Goal: Task Accomplishment & Management: Complete application form

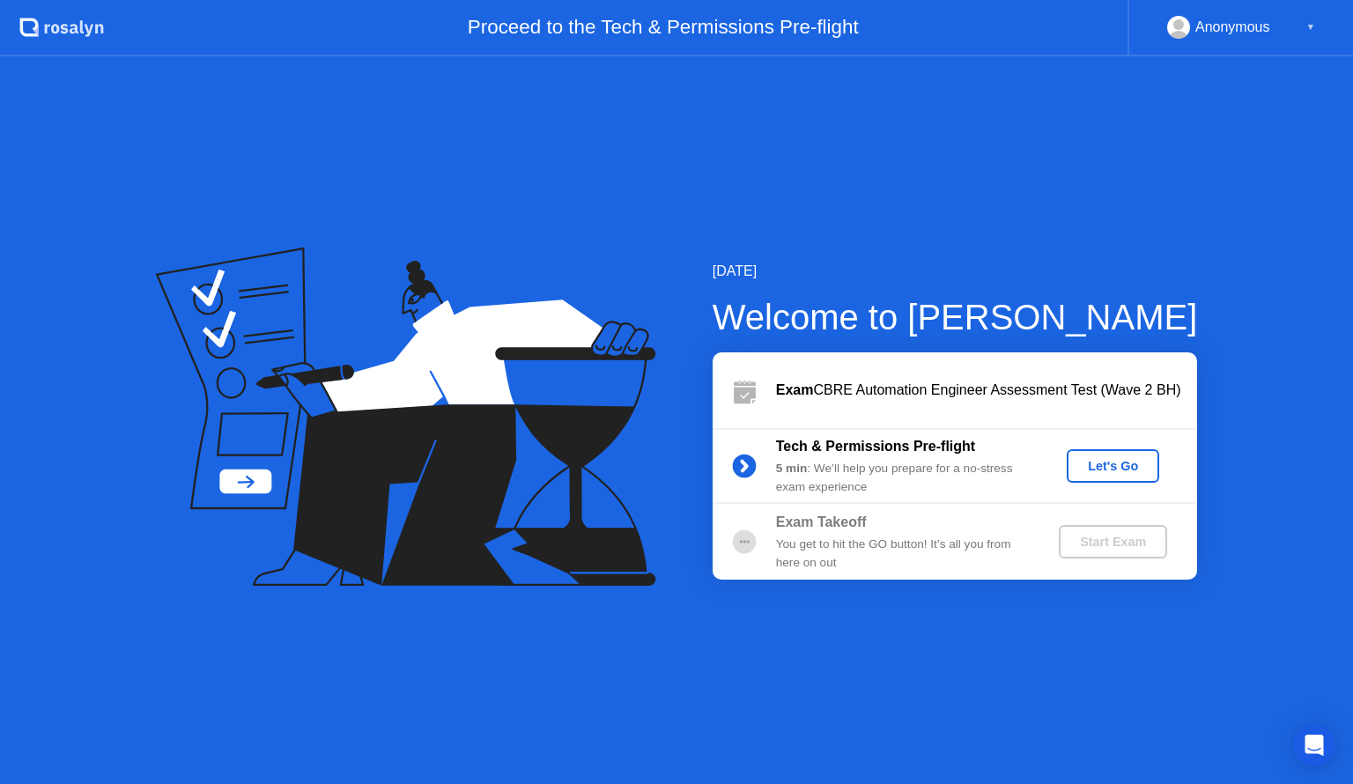
click at [1101, 469] on div "Let's Go" at bounding box center [1113, 466] width 78 height 14
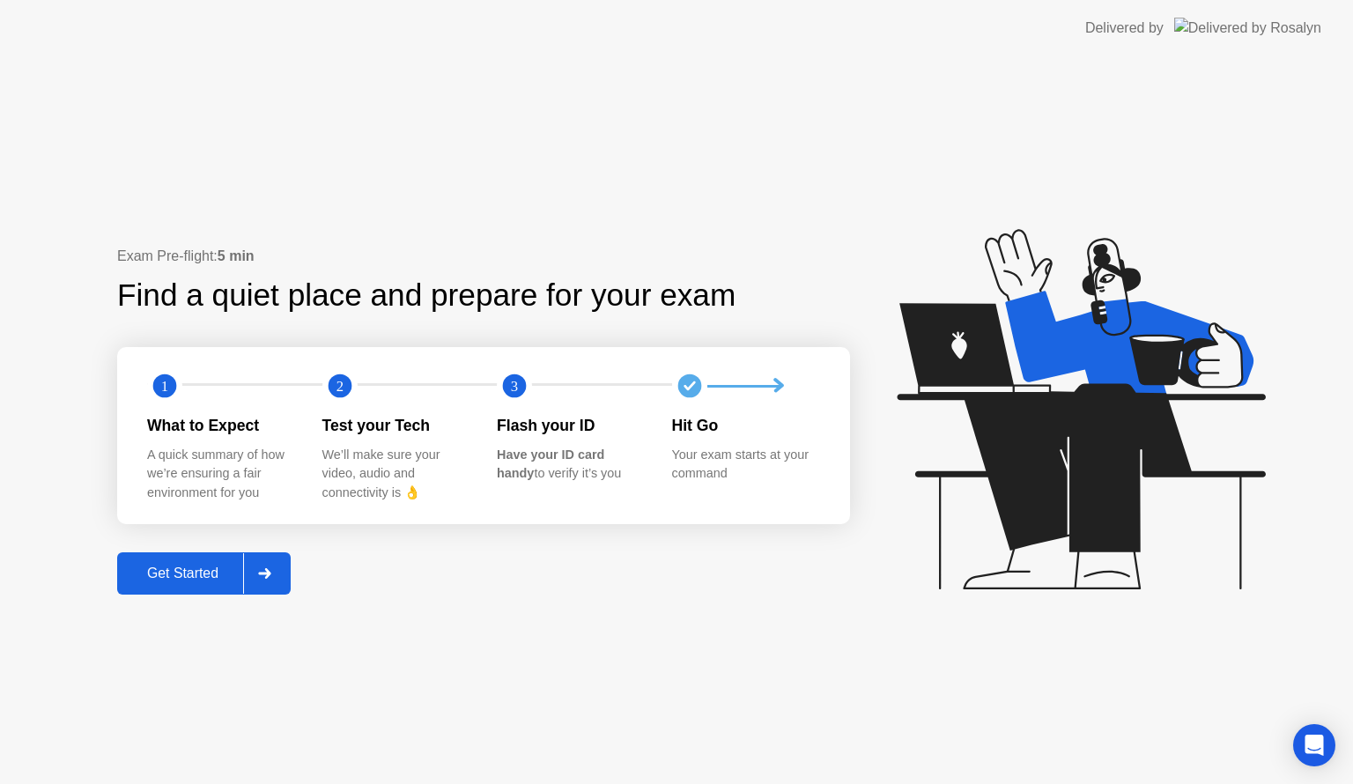
click at [263, 580] on div at bounding box center [264, 573] width 42 height 41
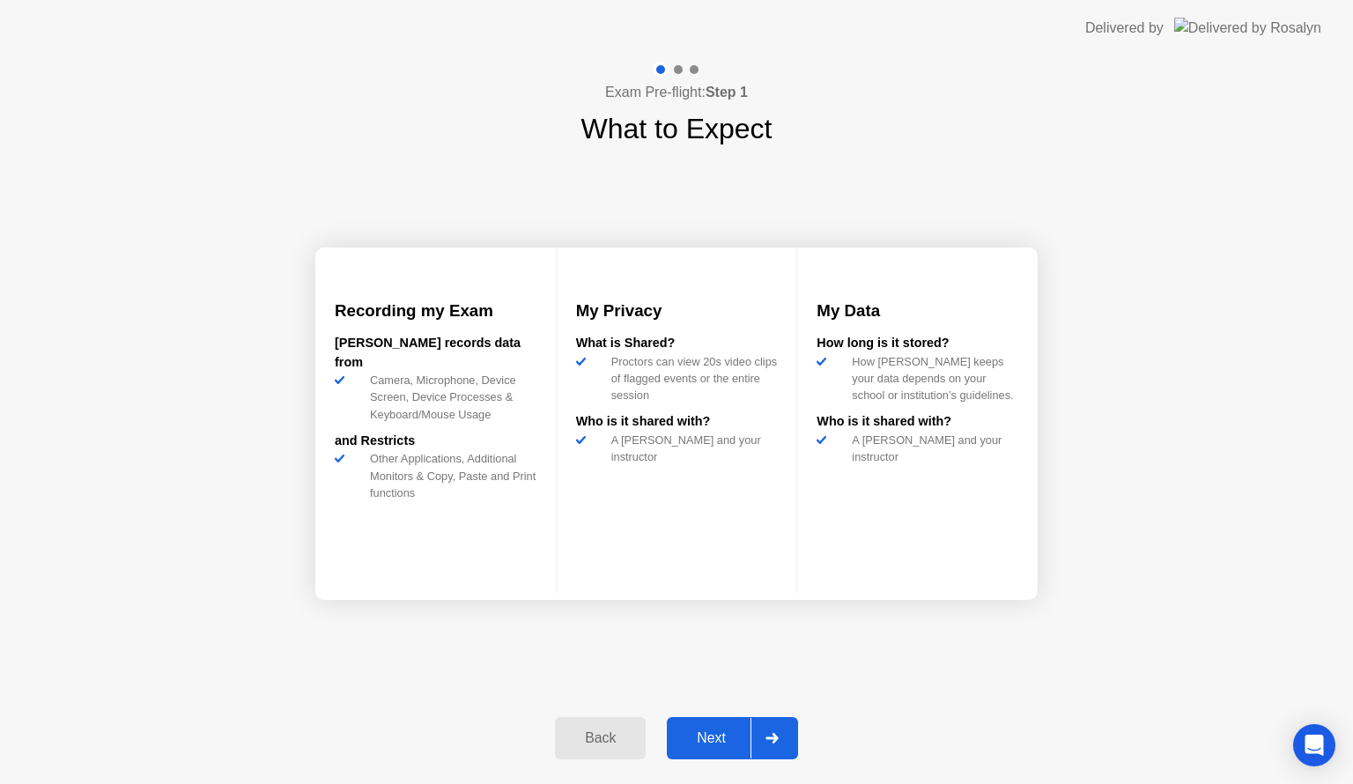
click at [762, 732] on div at bounding box center [772, 738] width 42 height 41
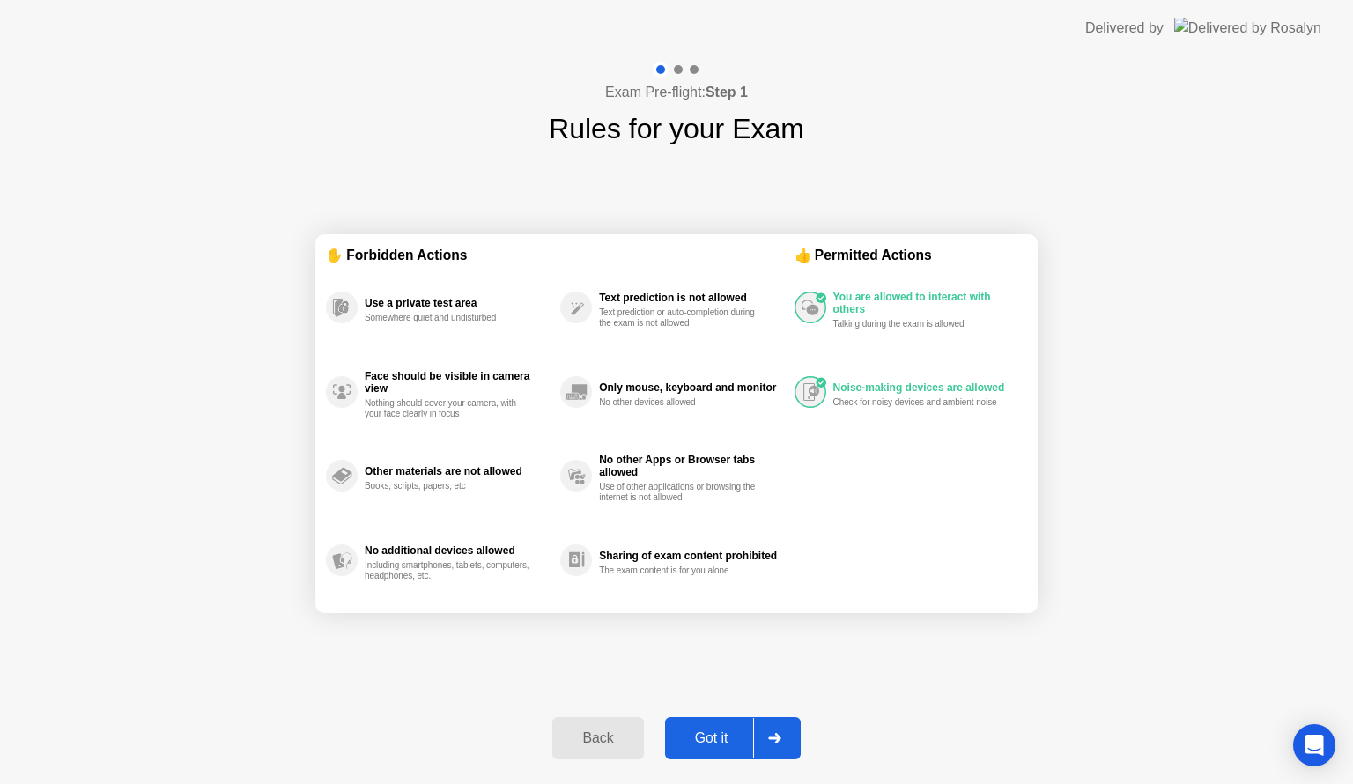
click at [682, 68] on div at bounding box center [678, 69] width 9 height 9
click at [691, 69] on div at bounding box center [694, 69] width 9 height 9
click at [785, 735] on div at bounding box center [774, 738] width 42 height 41
select select "**********"
select select "*******"
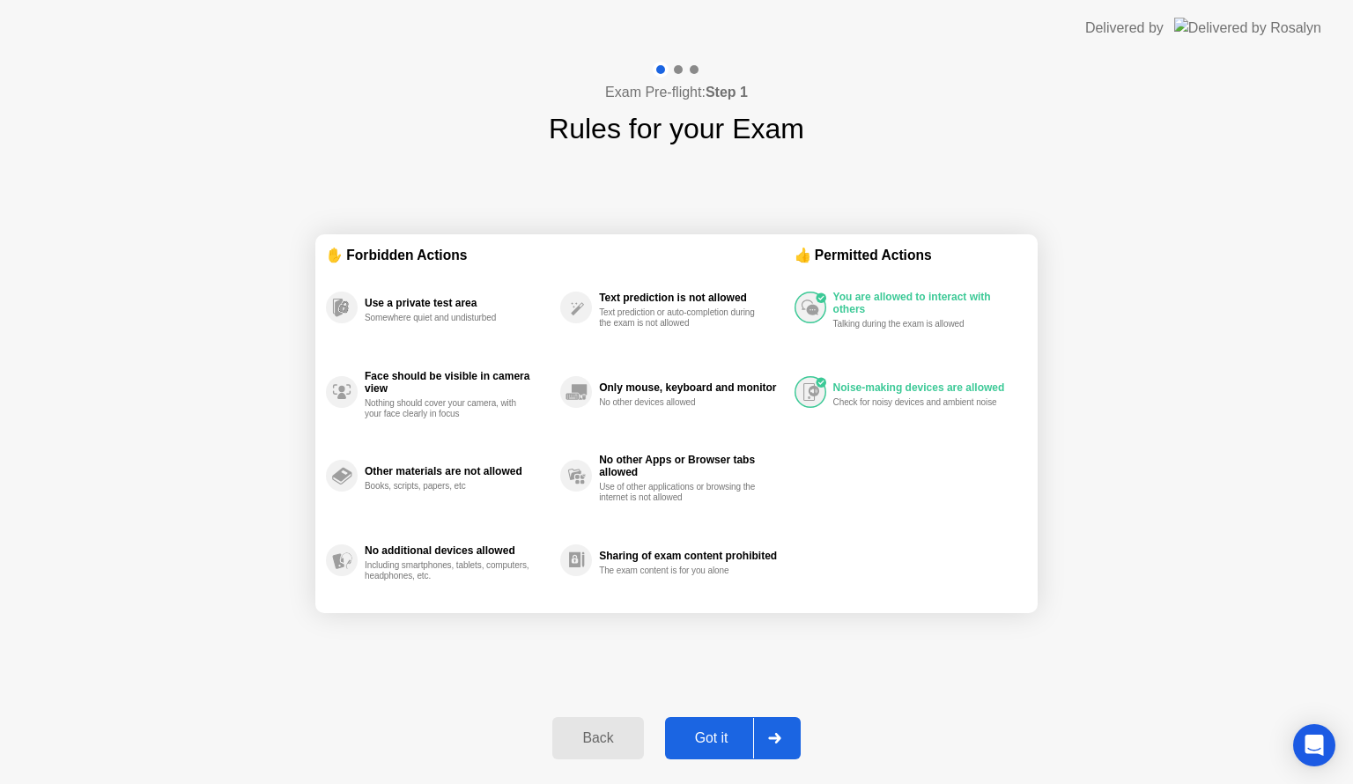
select select "*******"
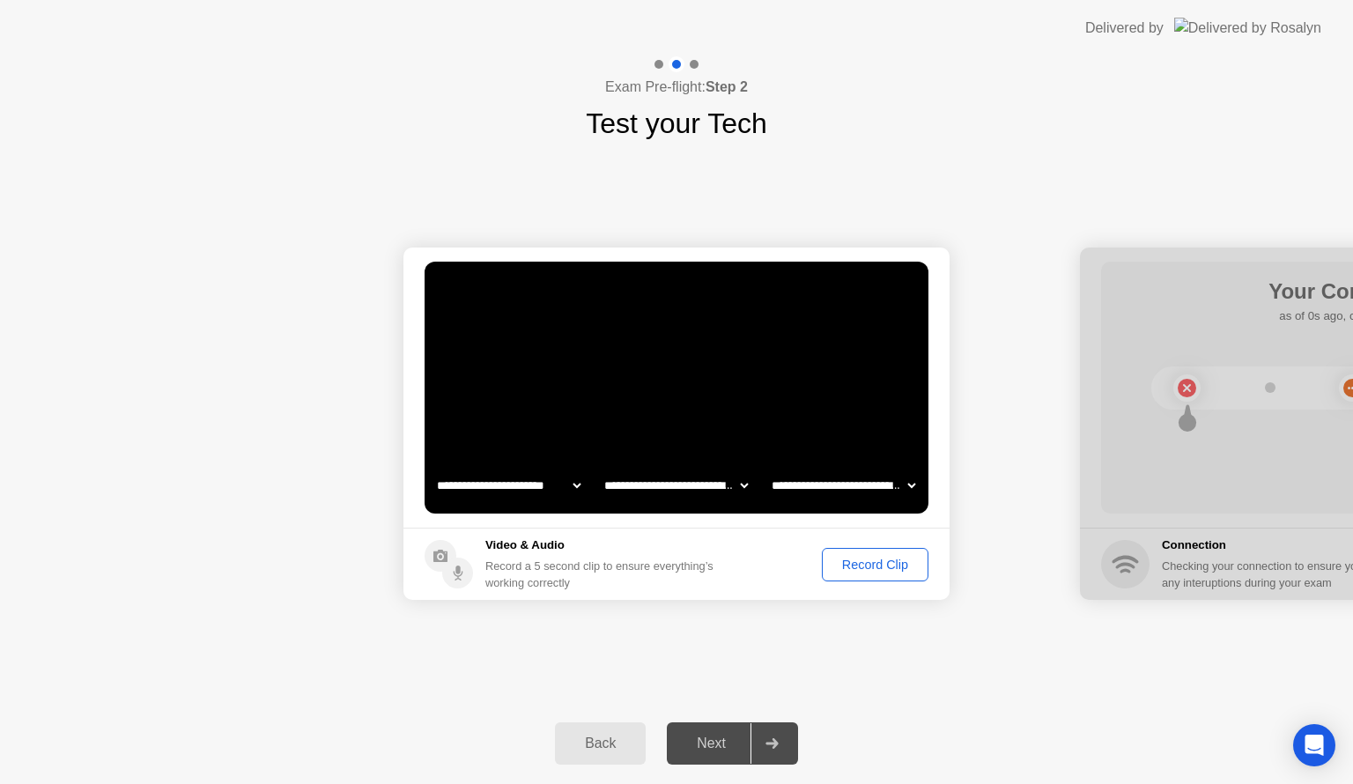
click at [618, 757] on button "Back" at bounding box center [600, 743] width 91 height 42
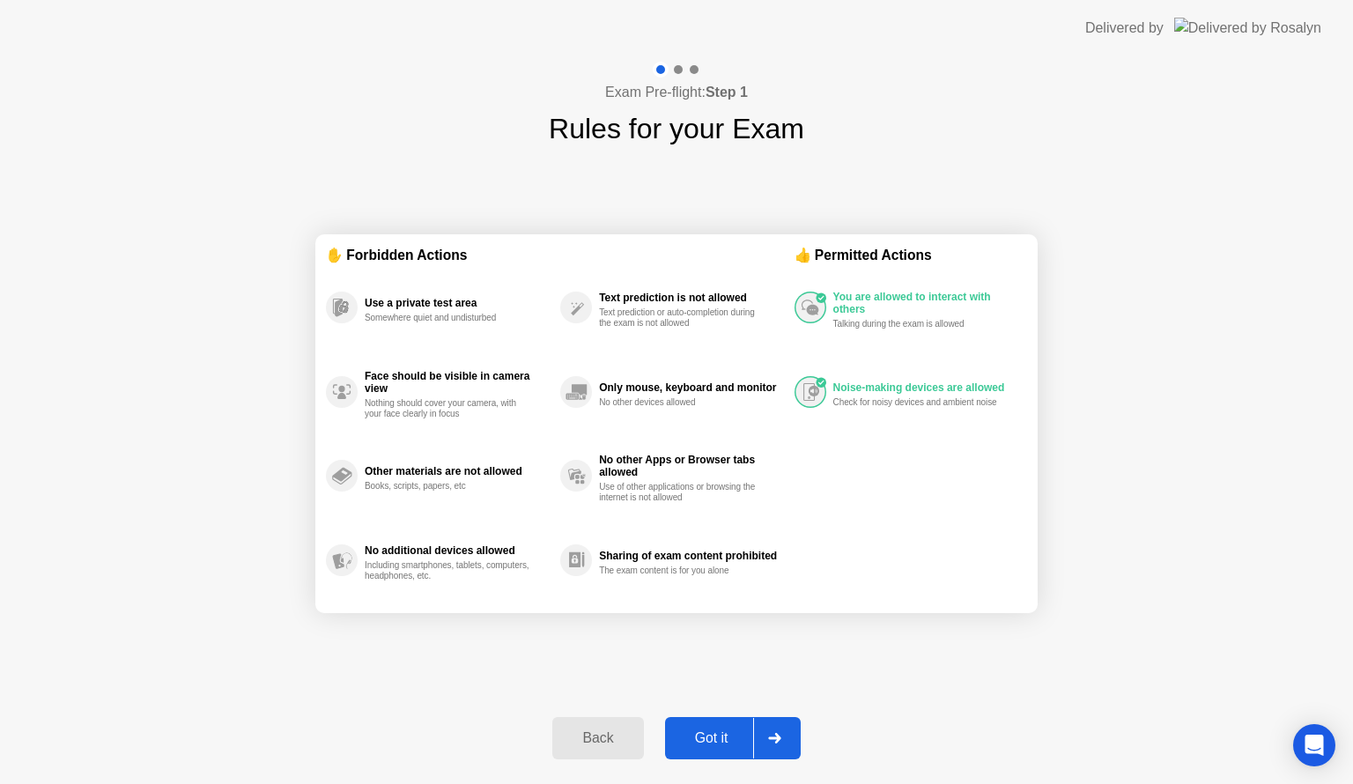
click at [774, 742] on icon at bounding box center [774, 738] width 13 height 11
select select "**********"
select select "*******"
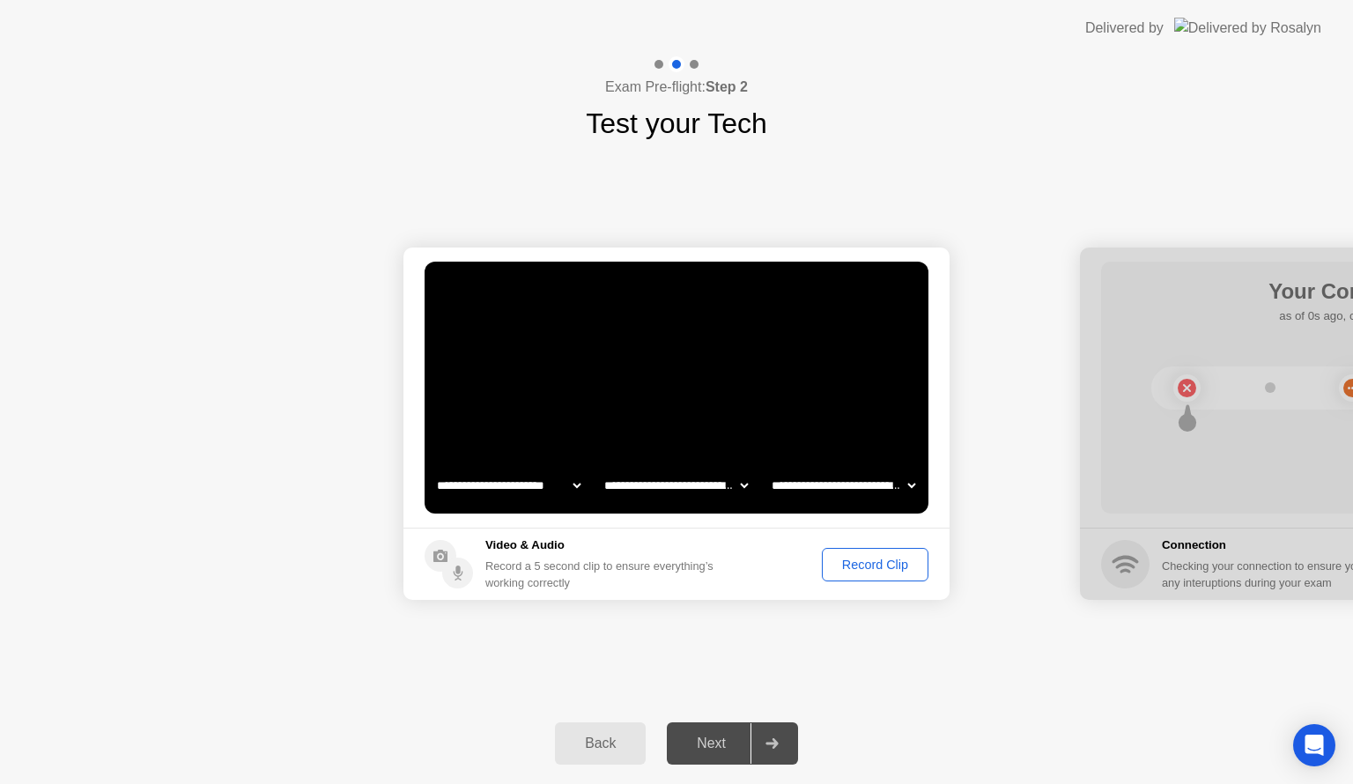
click at [884, 552] on button "Record Clip" at bounding box center [875, 564] width 107 height 33
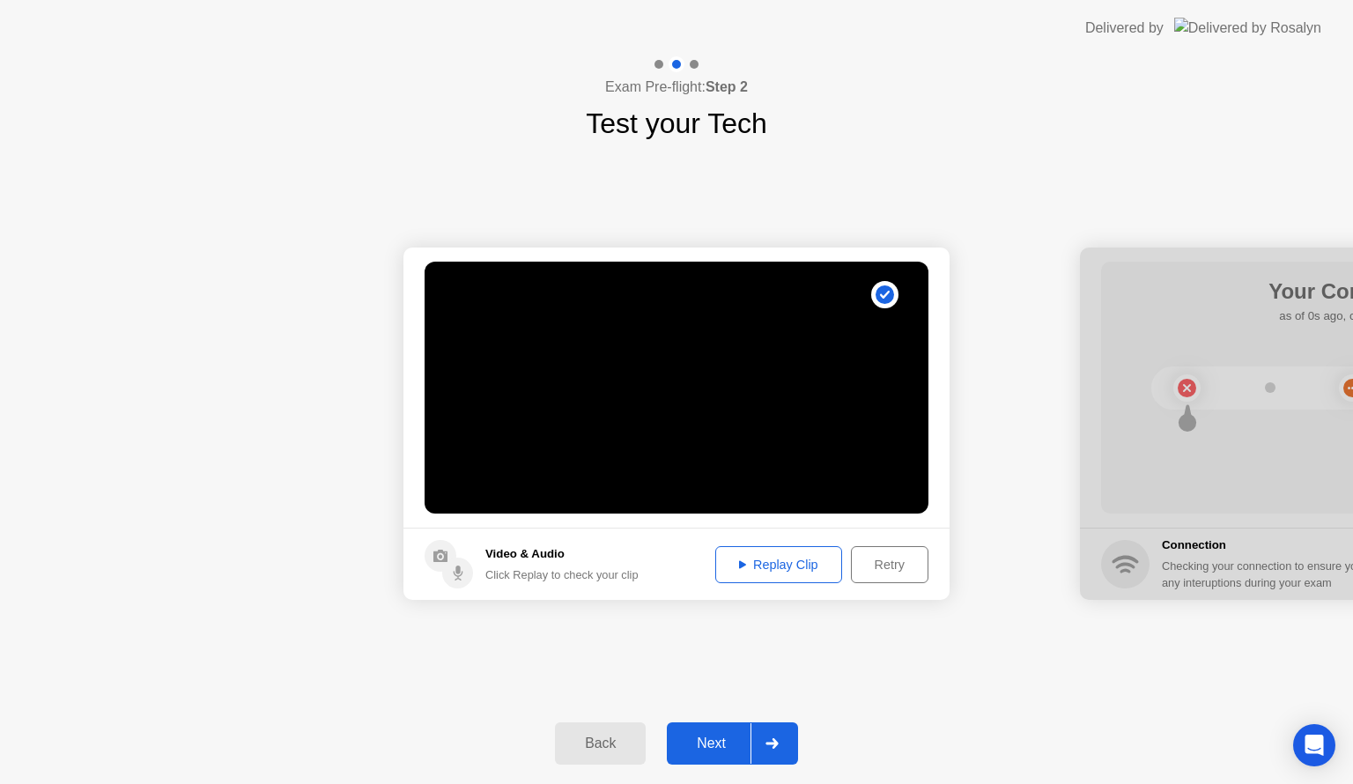
click at [778, 748] on icon at bounding box center [772, 743] width 13 height 11
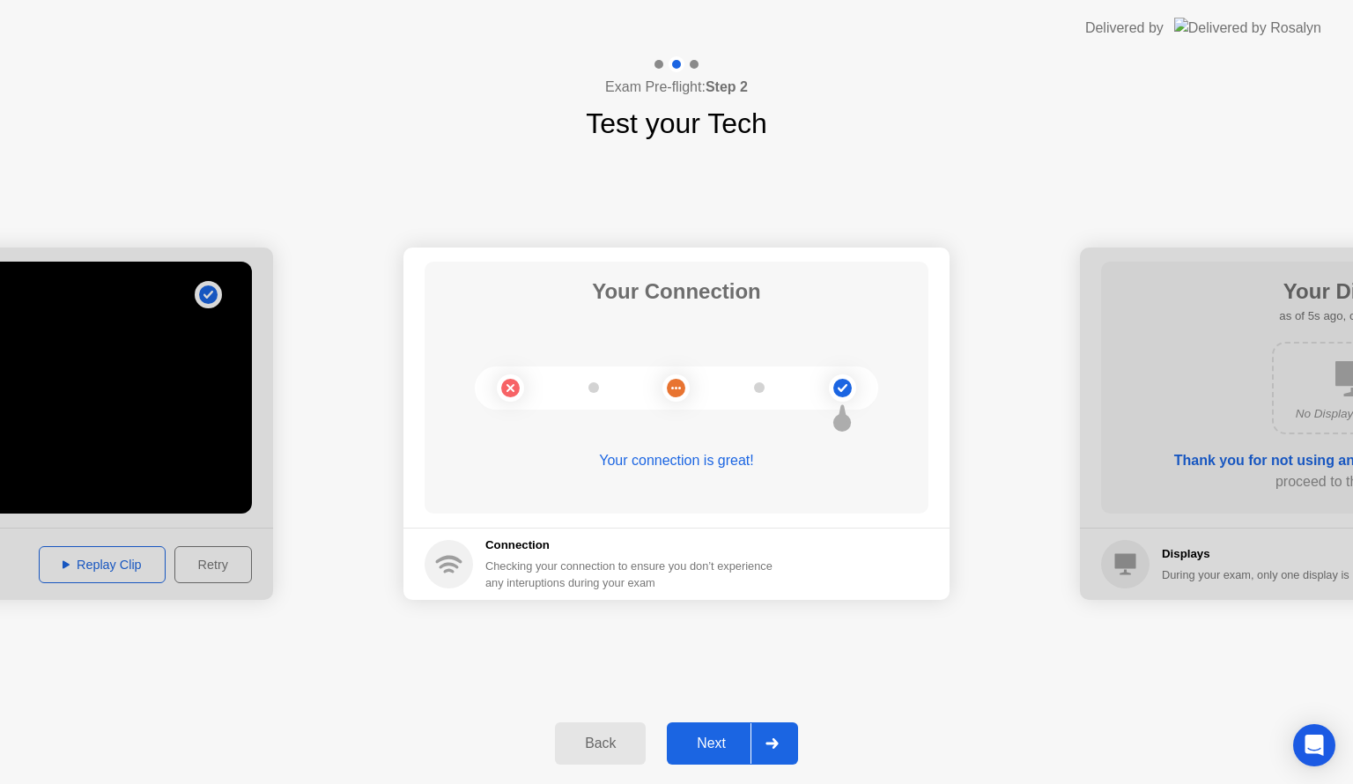
click at [773, 746] on icon at bounding box center [772, 743] width 13 height 11
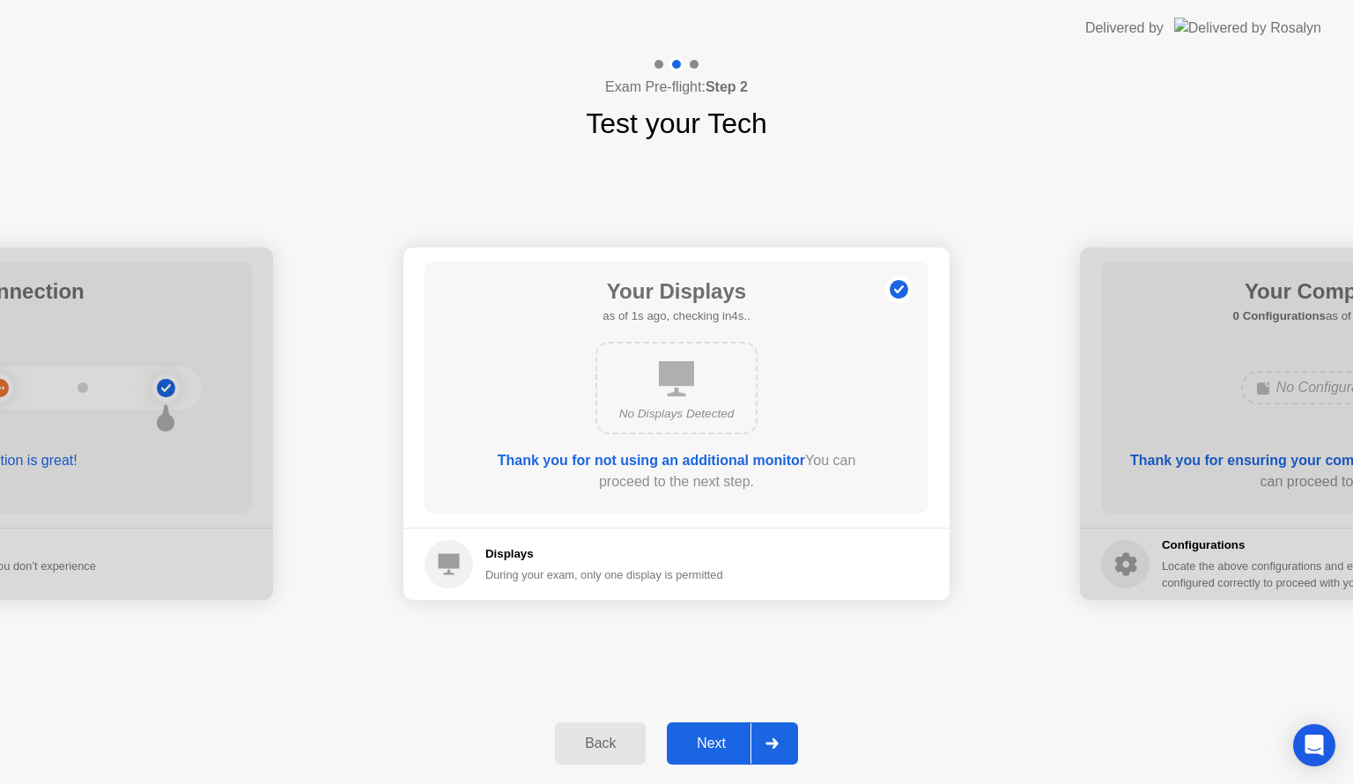
click at [773, 746] on icon at bounding box center [772, 743] width 13 height 11
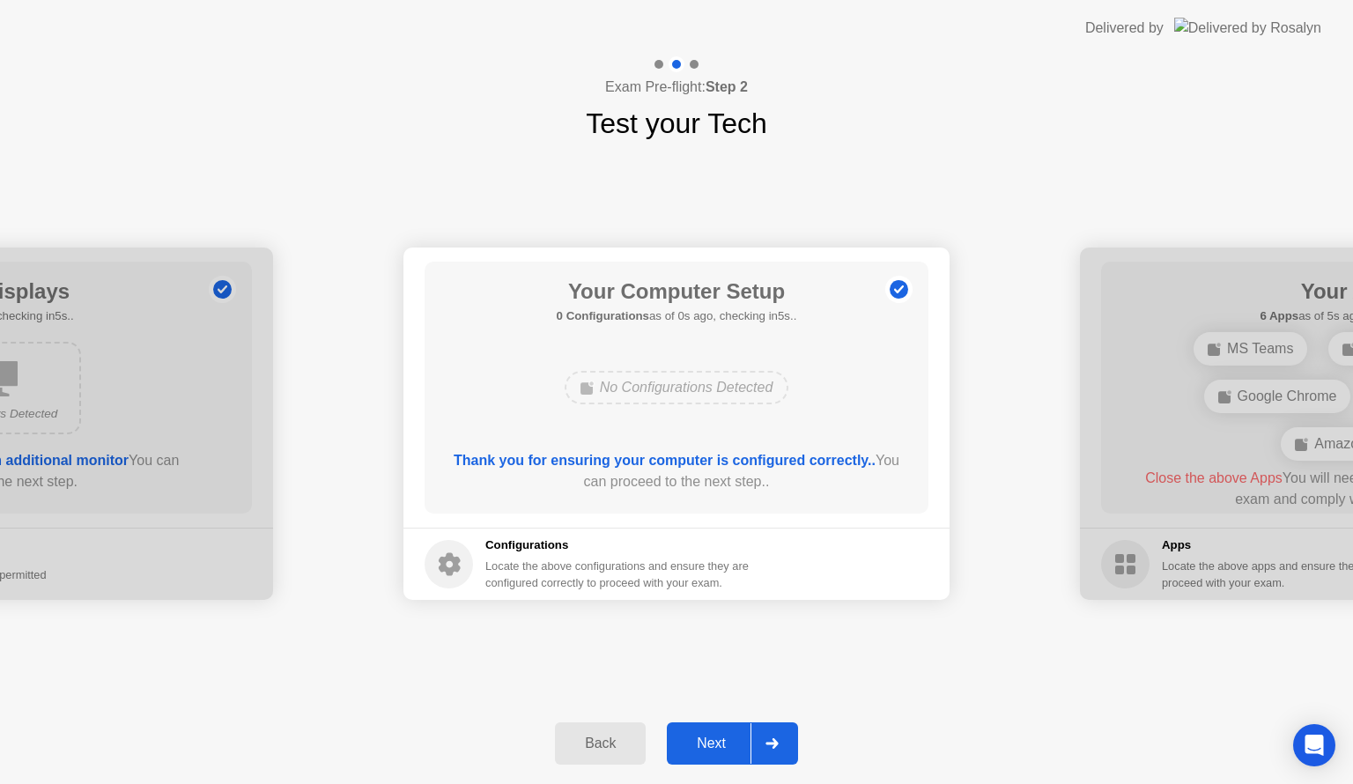
click at [773, 746] on icon at bounding box center [772, 743] width 13 height 11
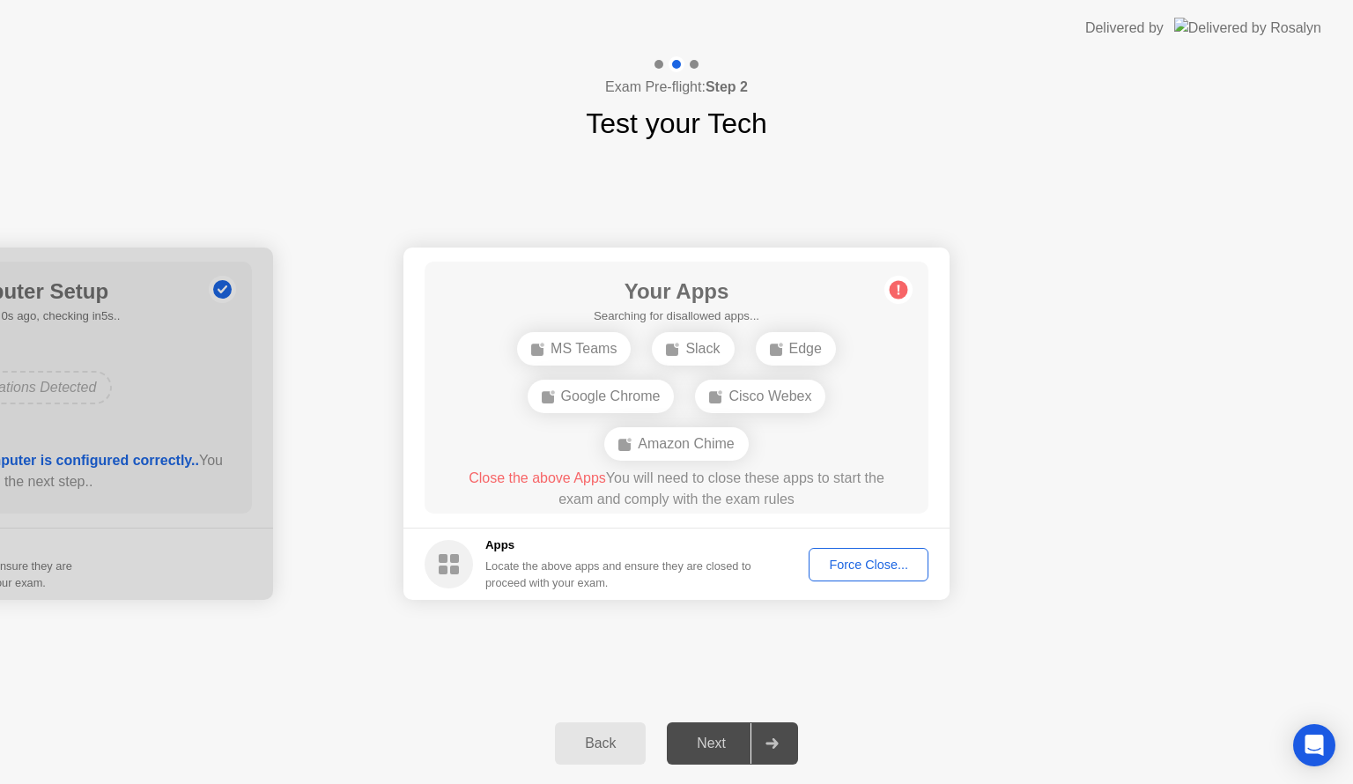
click at [884, 563] on div "Force Close..." at bounding box center [868, 565] width 107 height 14
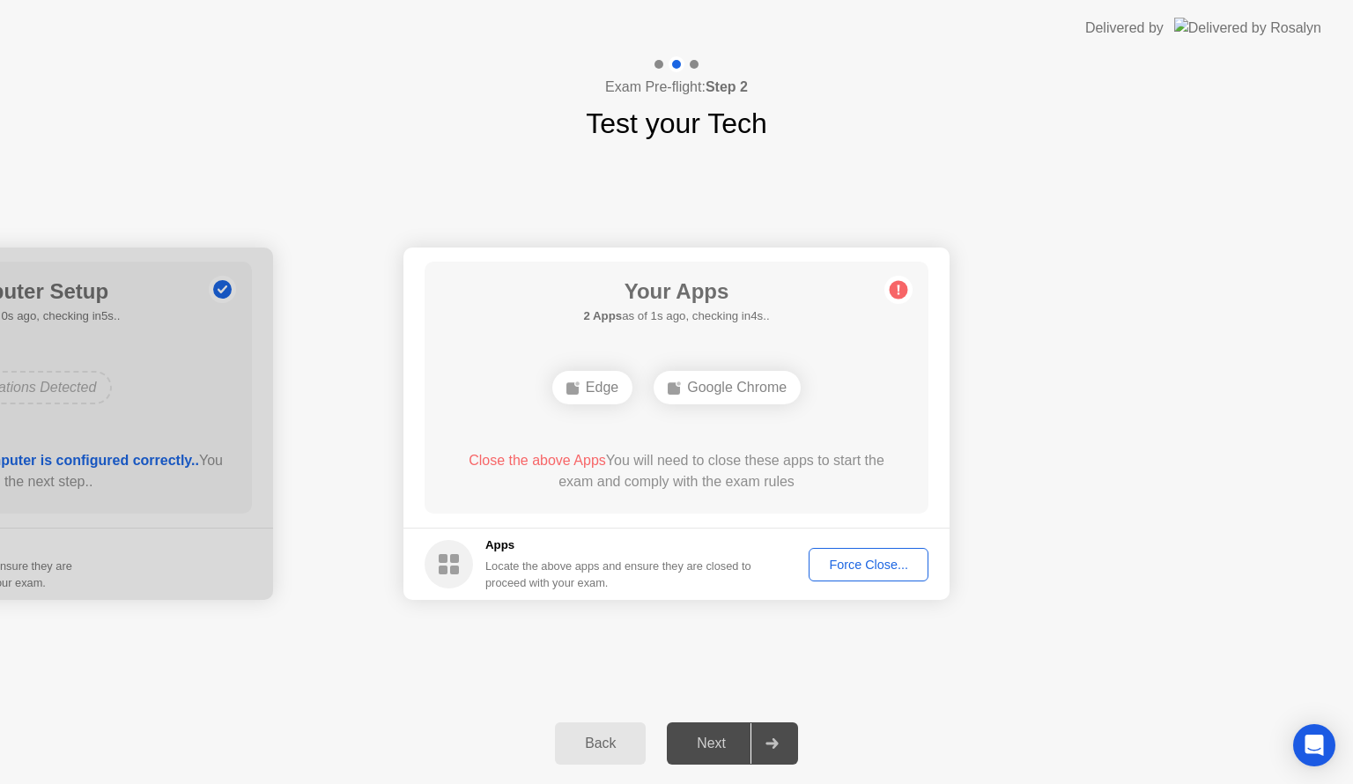
click at [870, 567] on div "Force Close..." at bounding box center [868, 565] width 107 height 14
click at [900, 285] on circle at bounding box center [899, 290] width 19 height 19
click at [877, 559] on div "Force Close..." at bounding box center [868, 565] width 107 height 14
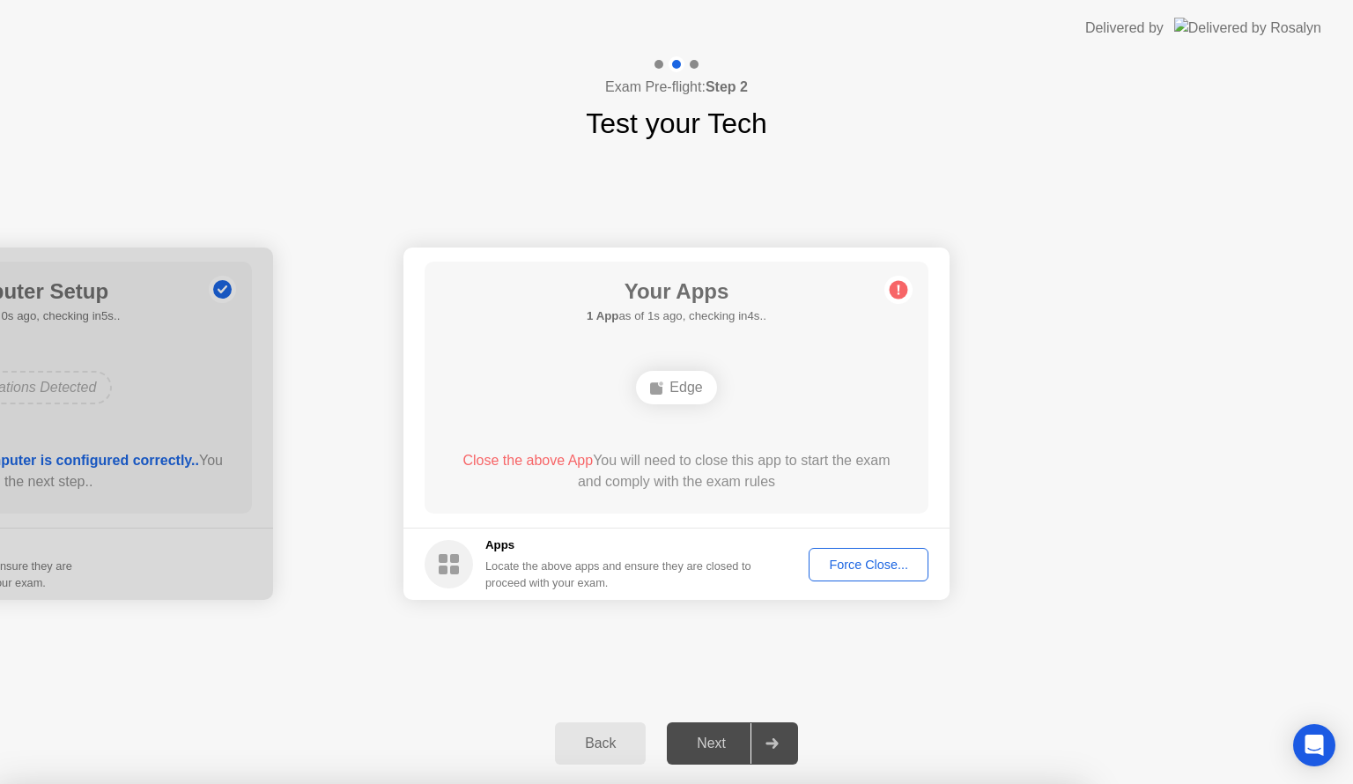
click at [192, 382] on div at bounding box center [0, 424] width 546 height 352
drag, startPoint x: 273, startPoint y: 401, endPoint x: 605, endPoint y: 537, distance: 358.8
click at [887, 567] on div "Force Close..." at bounding box center [868, 565] width 107 height 14
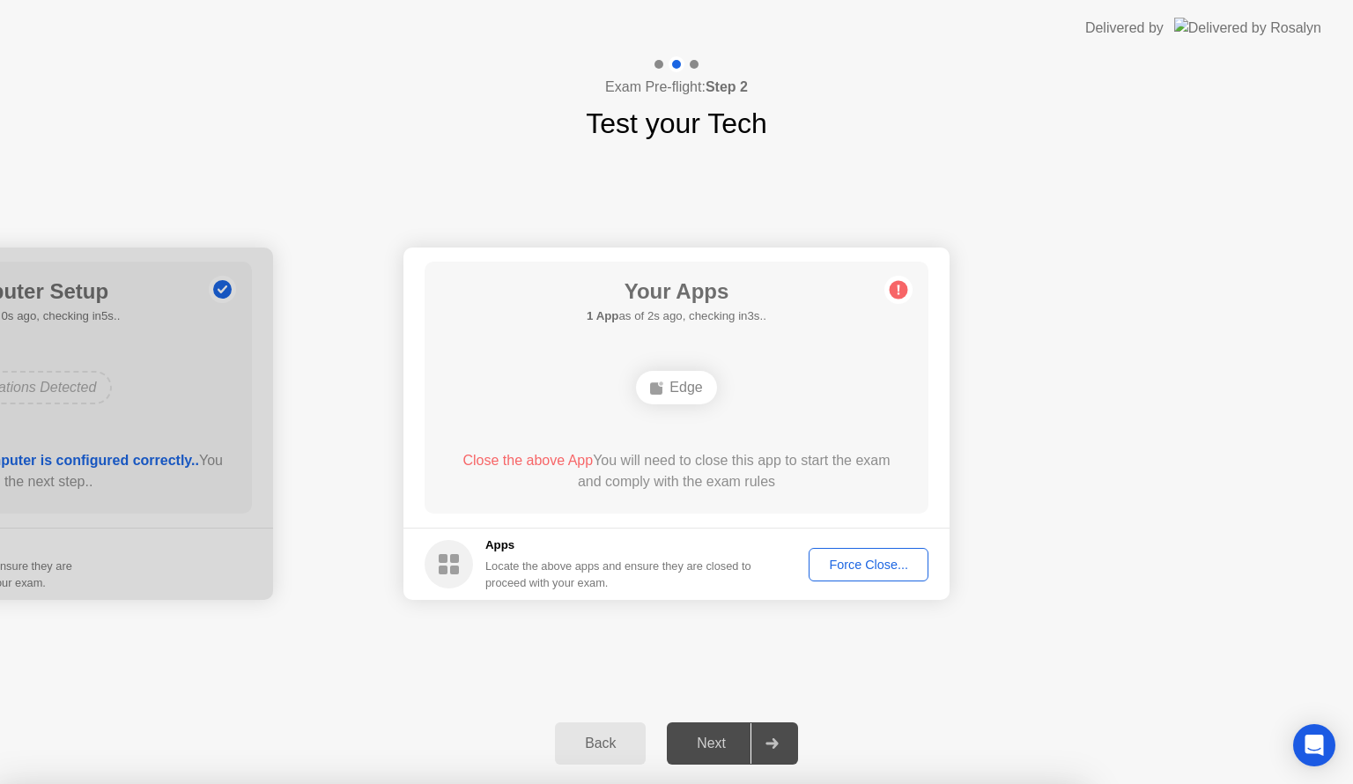
click at [712, 736] on div "Next" at bounding box center [711, 744] width 78 height 16
click at [640, 754] on button "Back" at bounding box center [600, 743] width 91 height 42
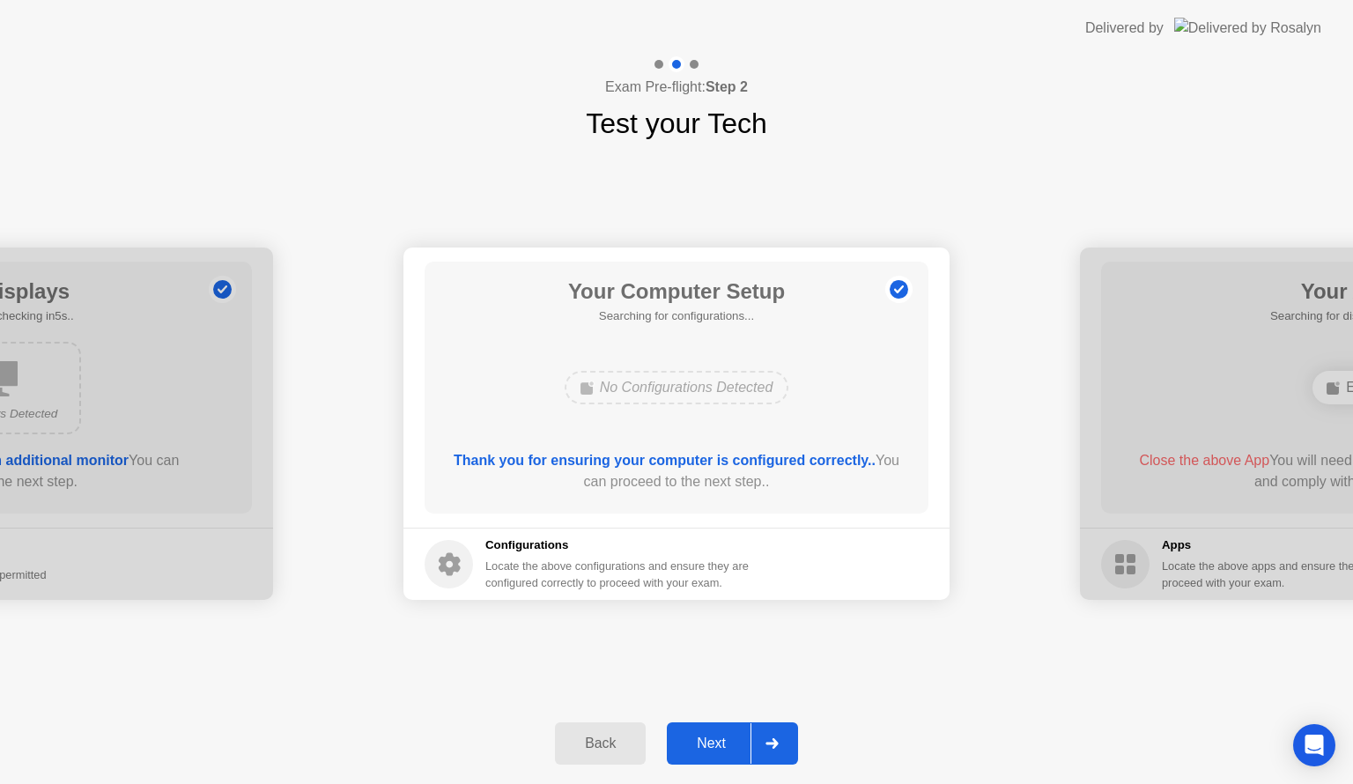
click at [779, 749] on div at bounding box center [772, 743] width 42 height 41
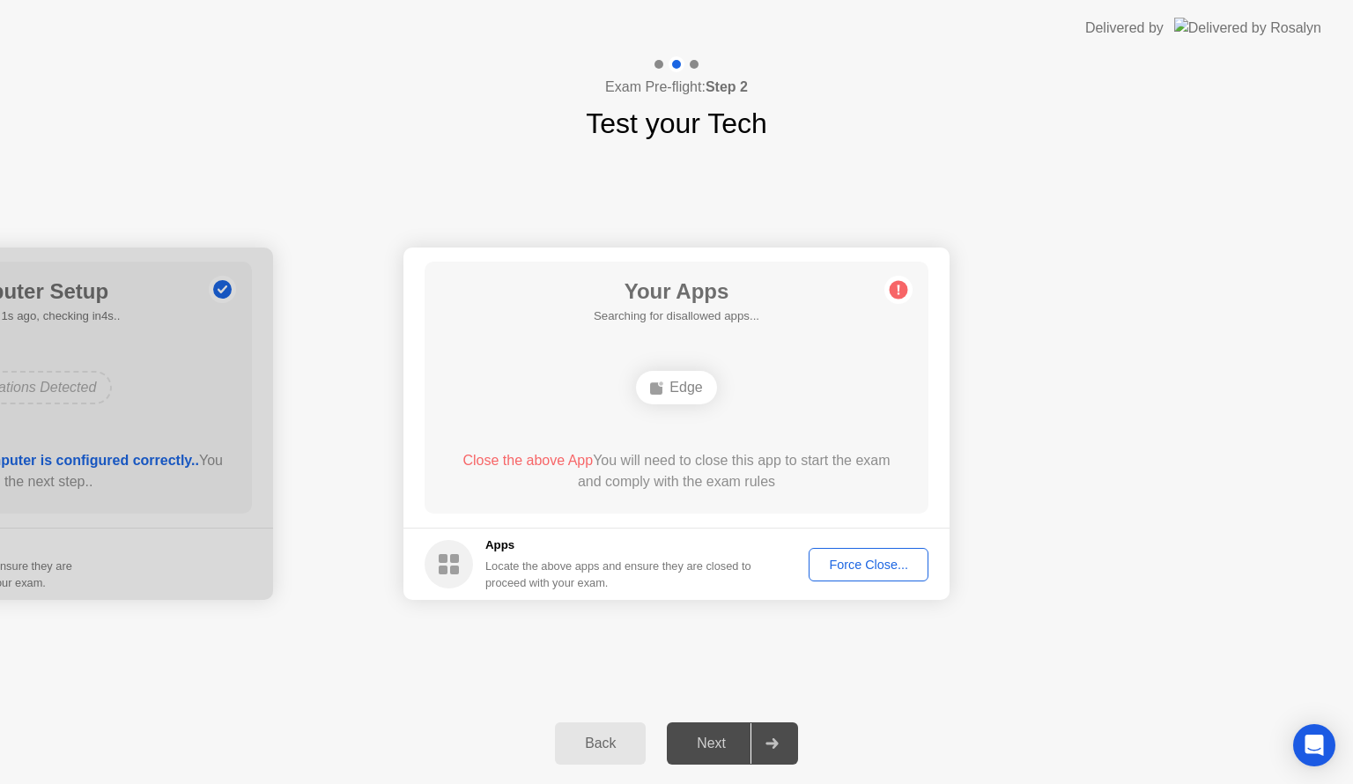
click at [596, 742] on div "Back" at bounding box center [600, 744] width 80 height 16
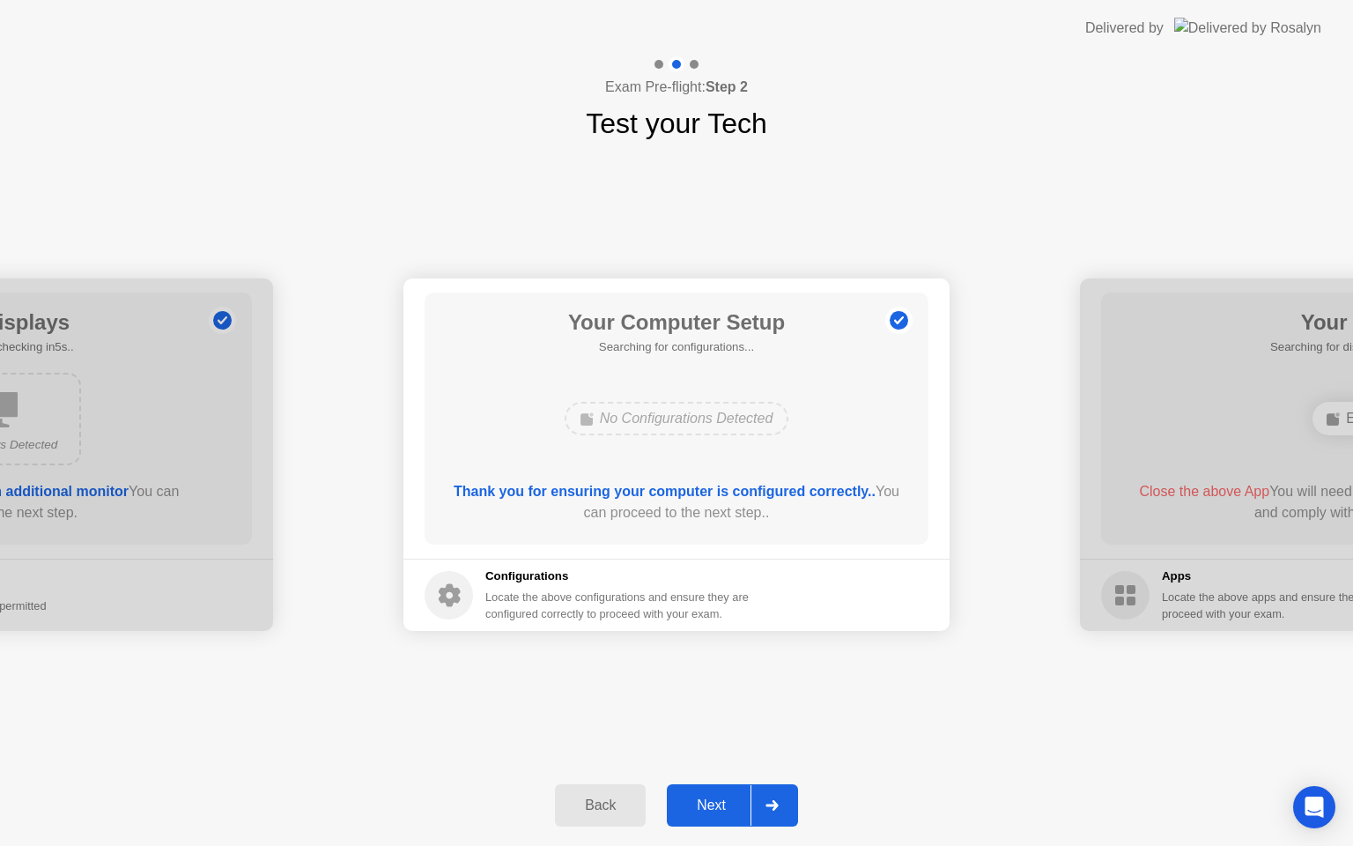
click at [596, 762] on div "**********" at bounding box center [676, 454] width 1353 height 620
click at [769, 783] on div at bounding box center [772, 805] width 42 height 41
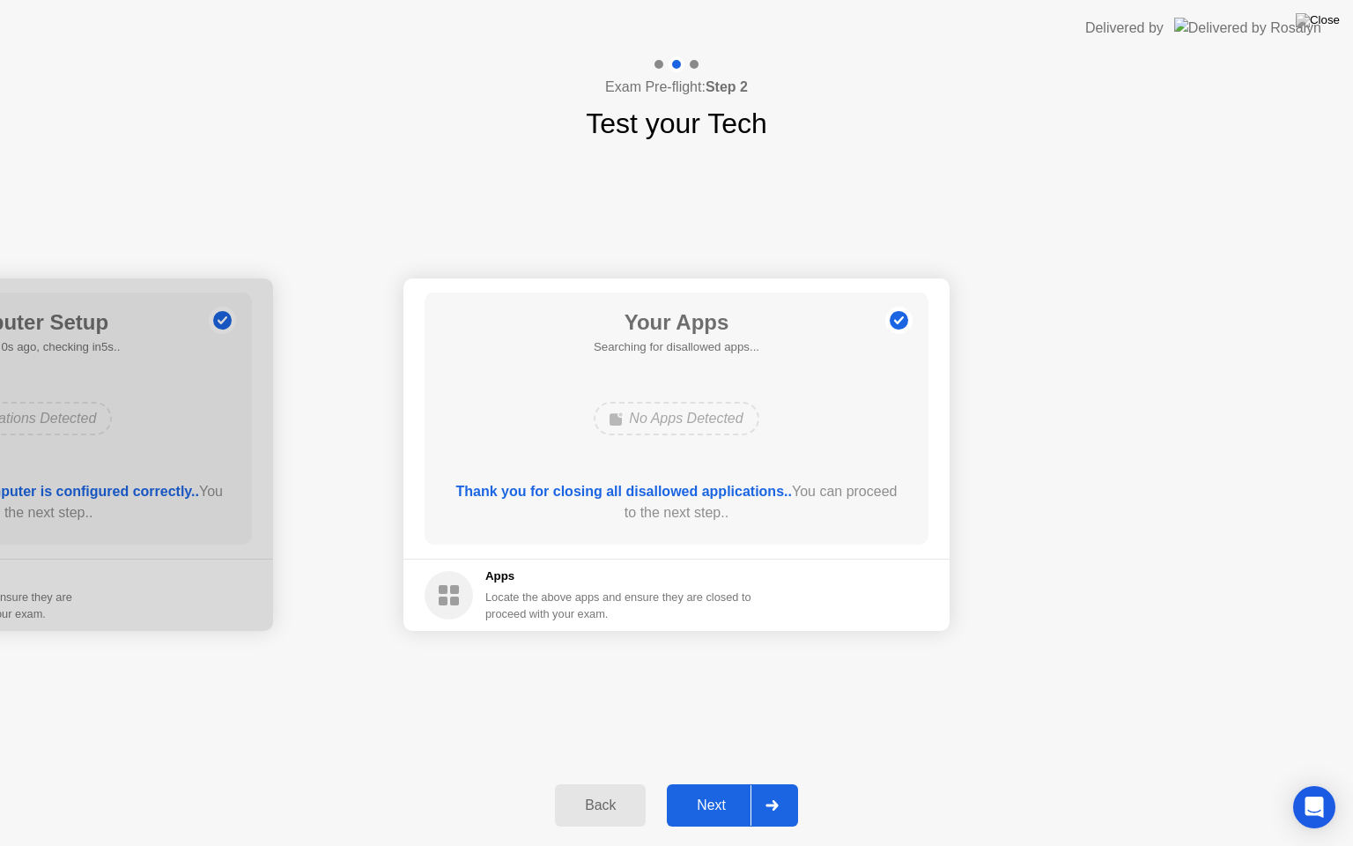
click at [769, 783] on div at bounding box center [772, 805] width 42 height 41
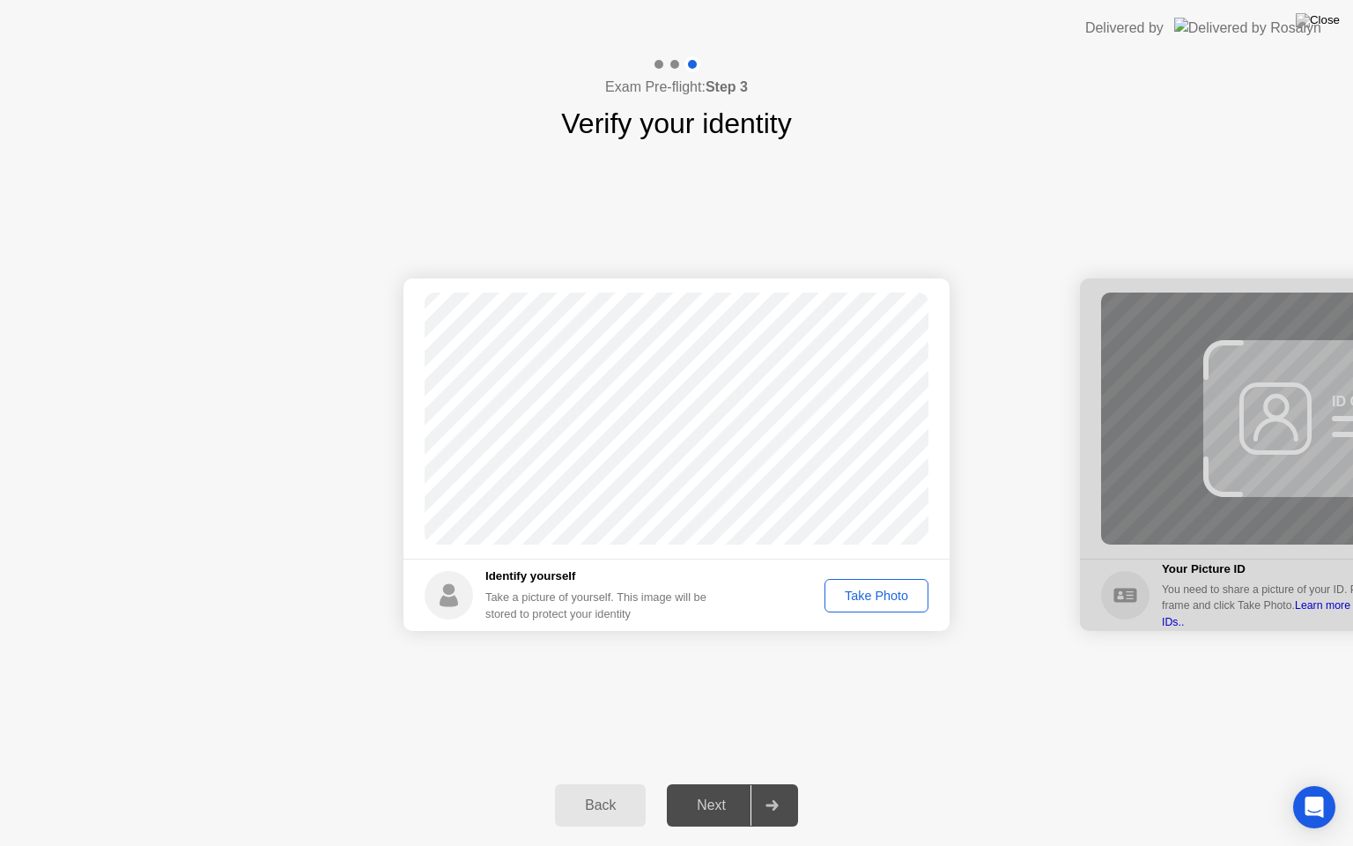
click at [864, 599] on div "Take Photo" at bounding box center [877, 596] width 92 height 14
click at [781, 783] on div at bounding box center [772, 805] width 42 height 41
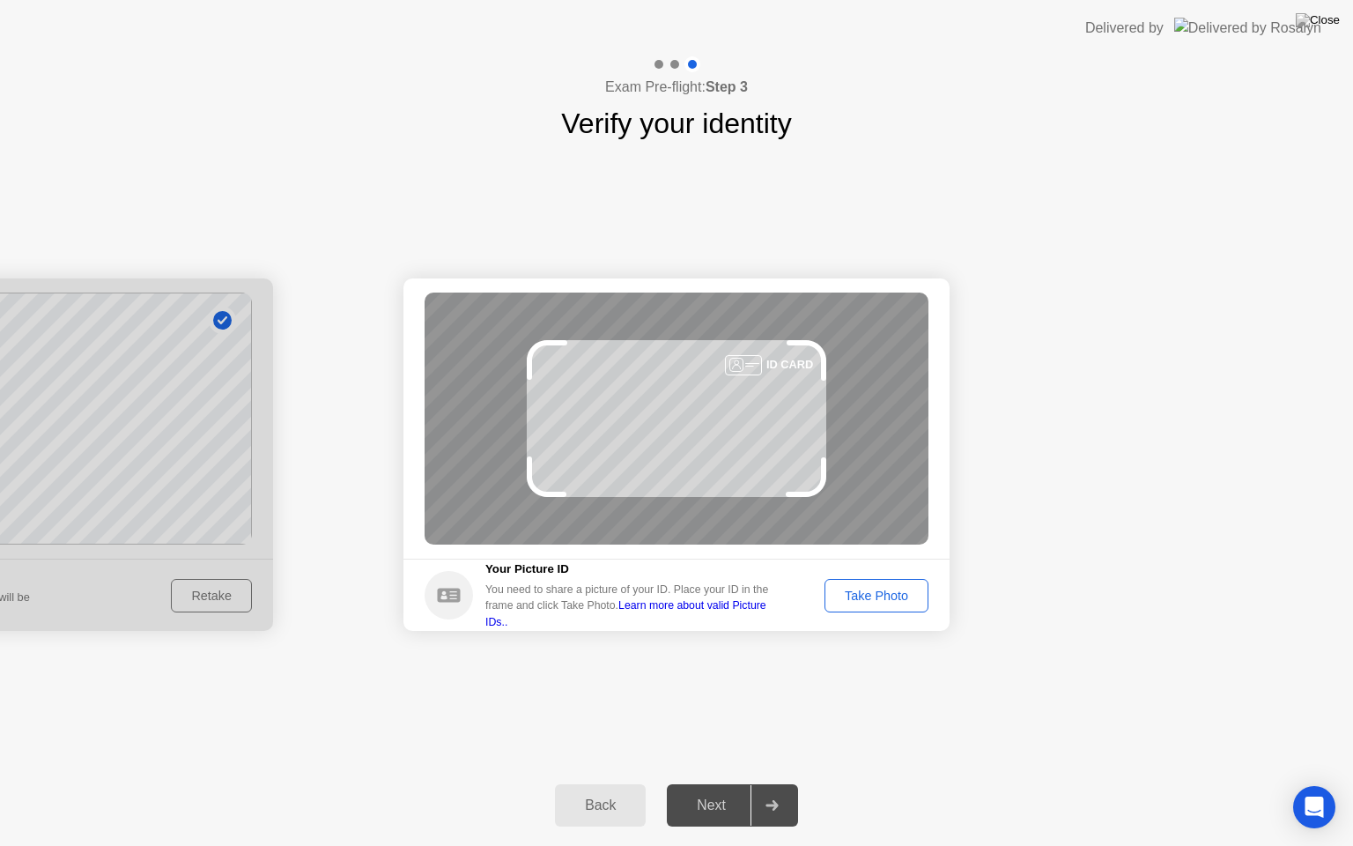
click at [848, 589] on div "Take Photo" at bounding box center [877, 596] width 92 height 14
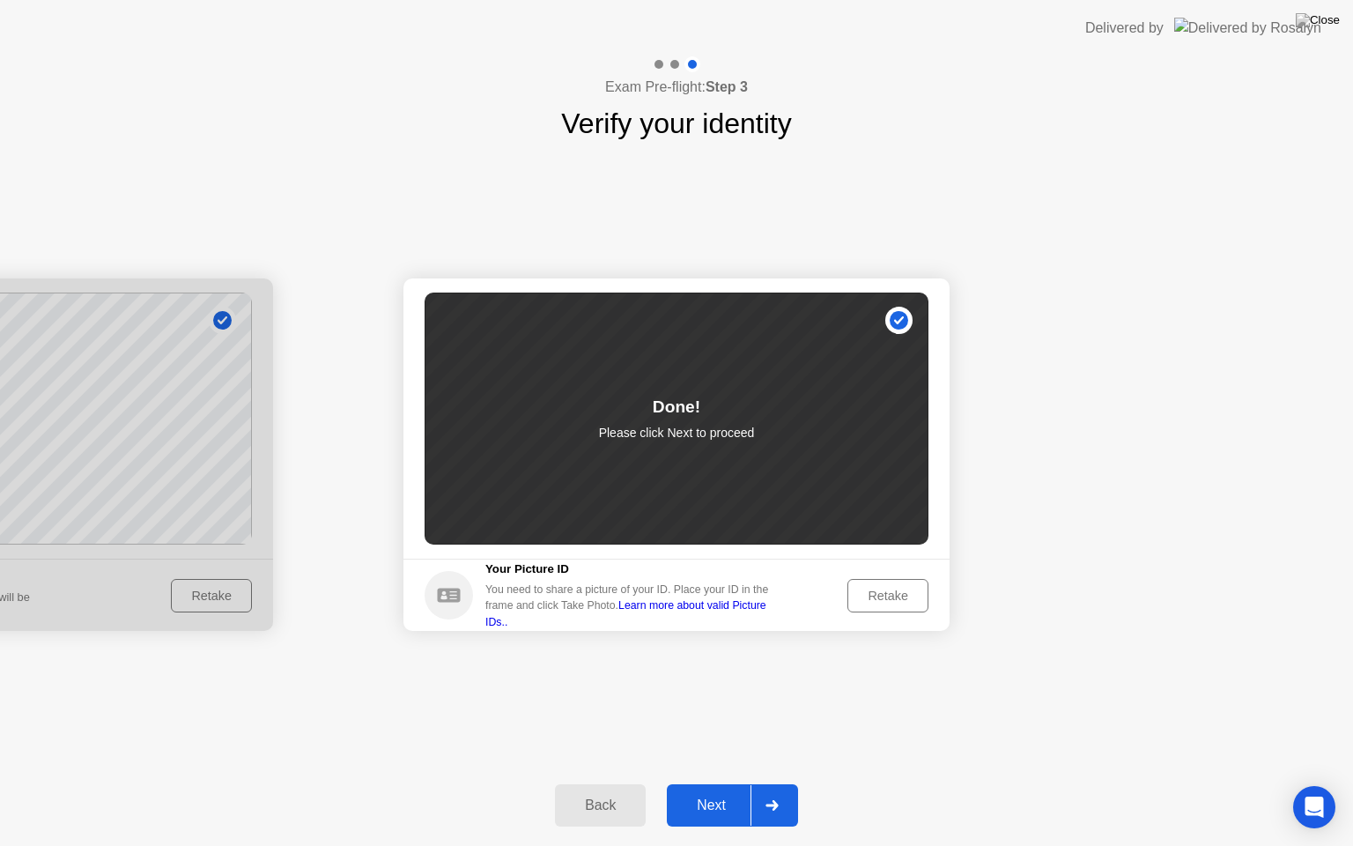
click at [760, 783] on div at bounding box center [772, 805] width 42 height 41
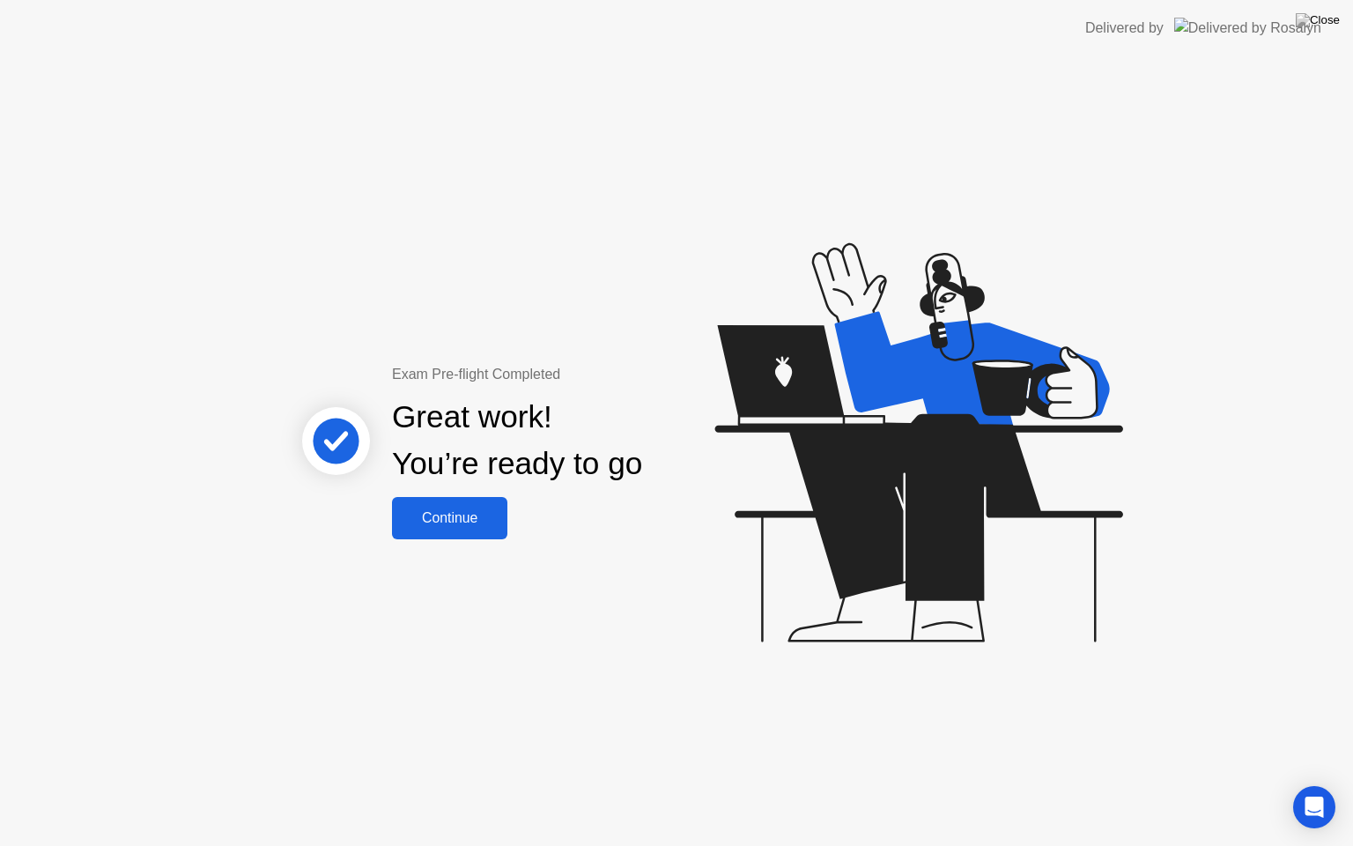
click at [464, 518] on div "Continue" at bounding box center [449, 518] width 105 height 16
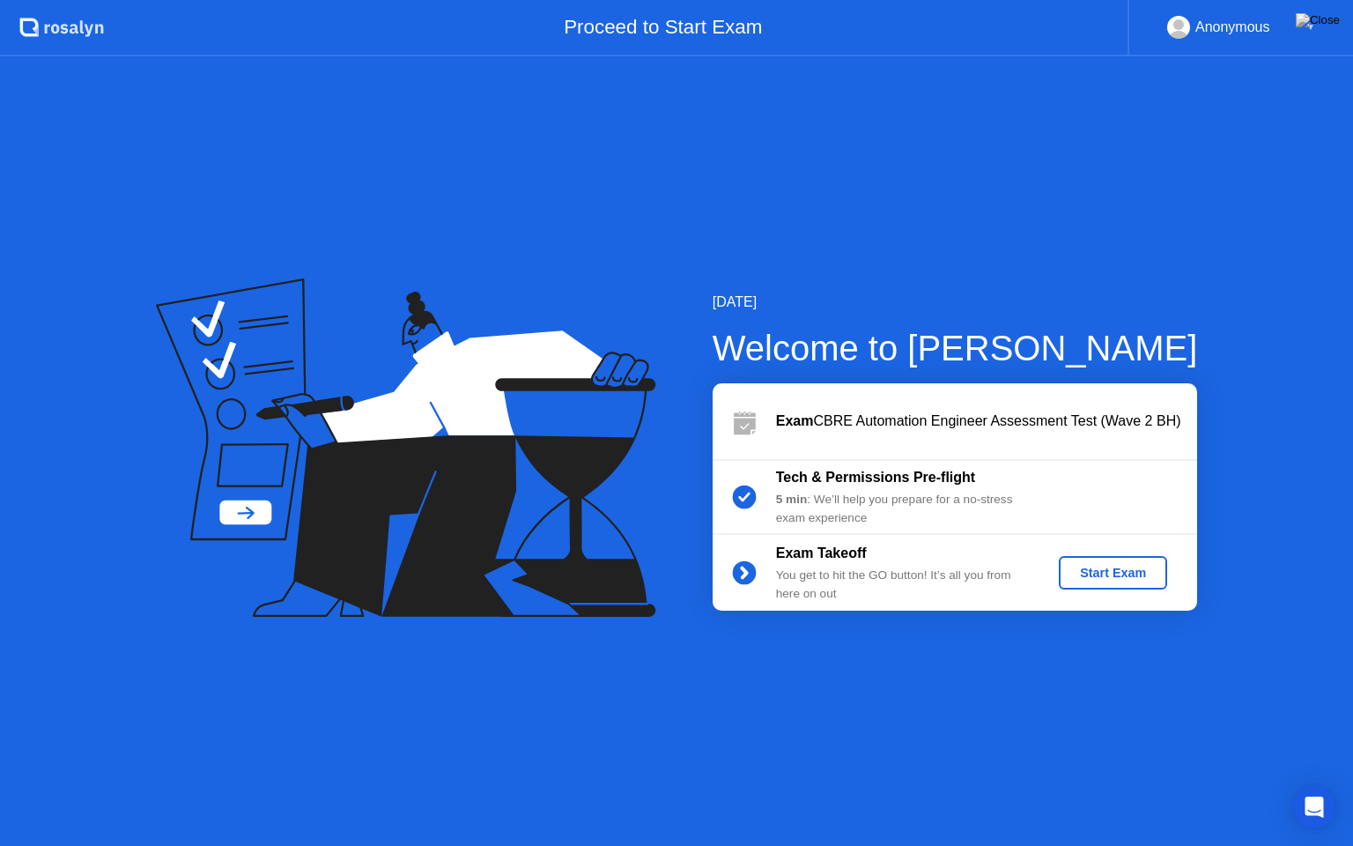
click at [1108, 571] on div "Start Exam" at bounding box center [1113, 573] width 94 height 14
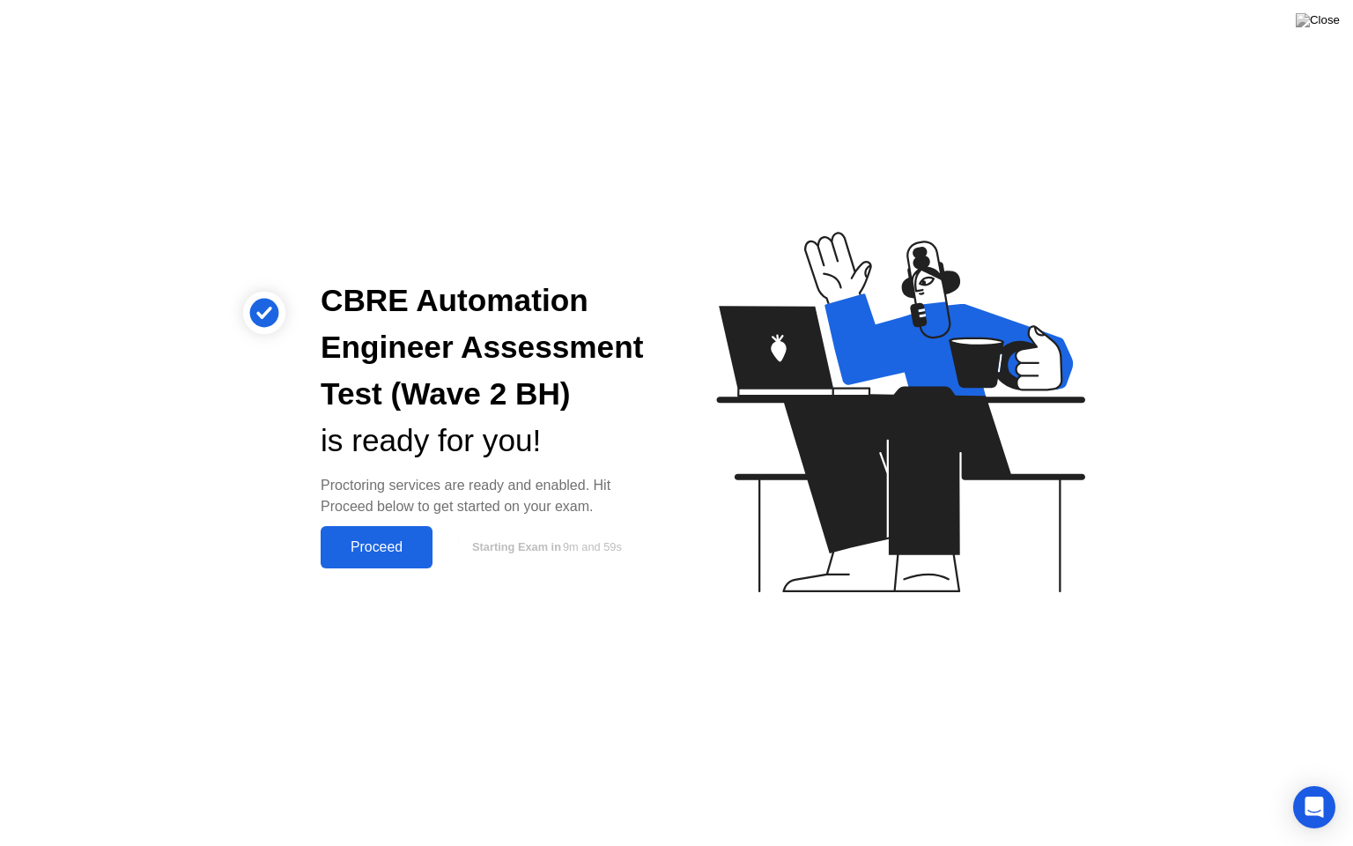
click at [412, 532] on button "Proceed" at bounding box center [377, 547] width 112 height 42
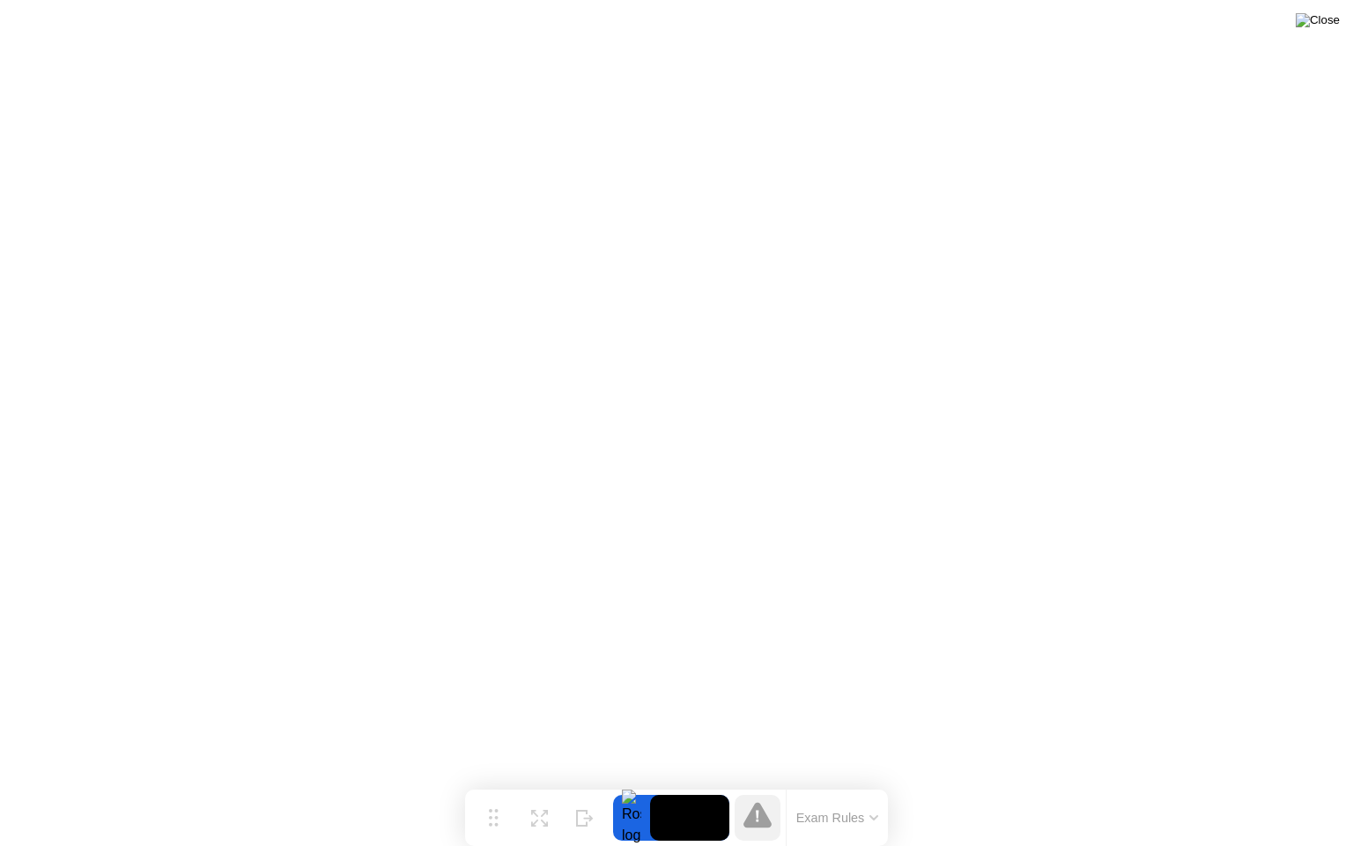
click at [1329, 27] on img at bounding box center [1318, 20] width 44 height 14
